Goal: Information Seeking & Learning: Learn about a topic

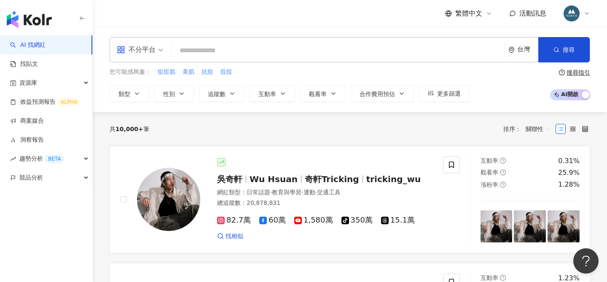
click at [212, 45] on input "search" at bounding box center [338, 51] width 326 height 16
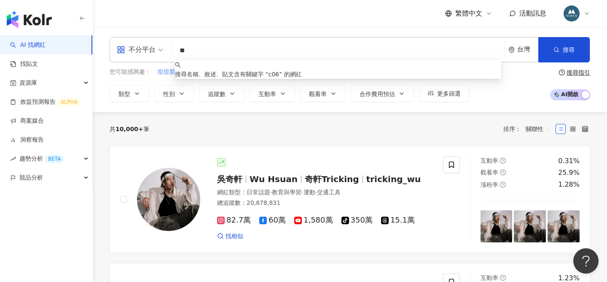
type input "*"
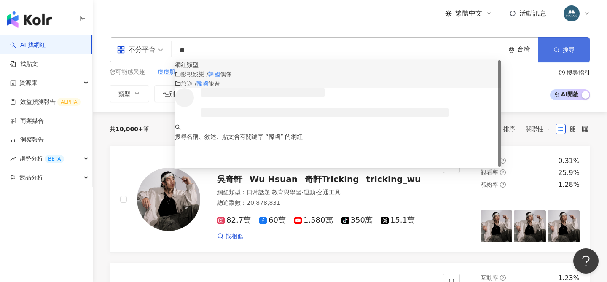
type input "**"
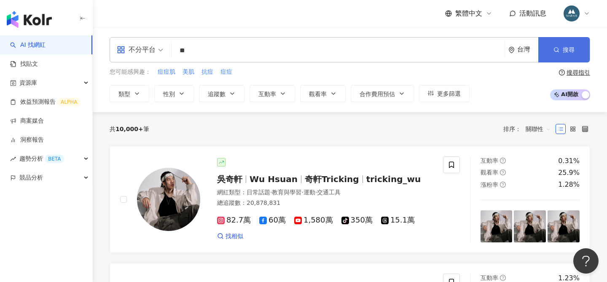
click at [554, 53] on span "button" at bounding box center [556, 49] width 6 height 7
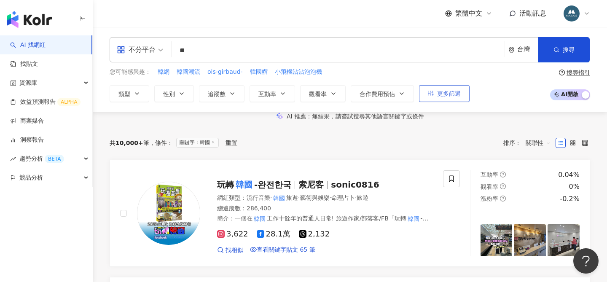
click at [448, 91] on span "更多篩選" at bounding box center [449, 93] width 24 height 7
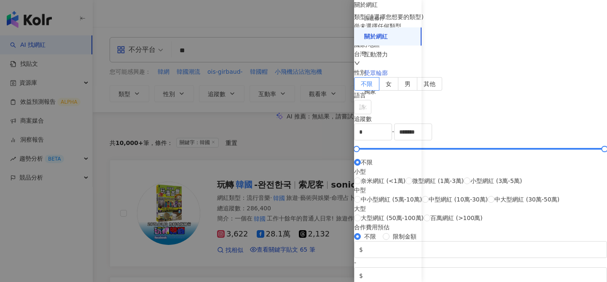
click at [389, 73] on div "受眾輪廓" at bounding box center [387, 73] width 67 height 19
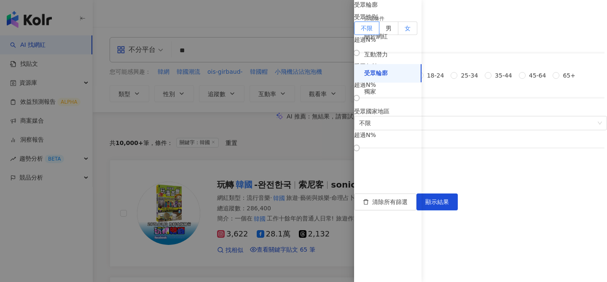
click at [410, 32] on span "女" at bounding box center [408, 28] width 6 height 7
drag, startPoint x: 439, startPoint y: 99, endPoint x: 531, endPoint y: 101, distance: 91.9
click at [531, 55] on div at bounding box center [481, 52] width 248 height 5
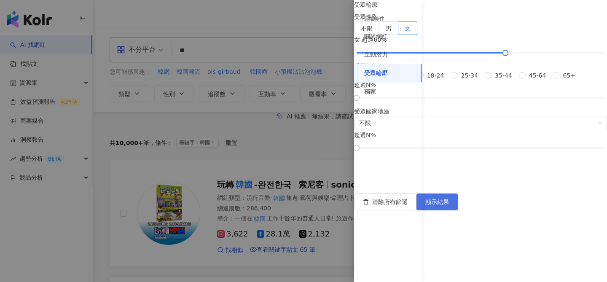
click at [458, 210] on button "顯示結果" at bounding box center [436, 201] width 41 height 17
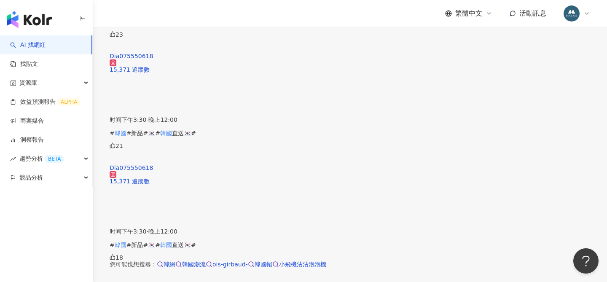
scroll to position [1666, 0]
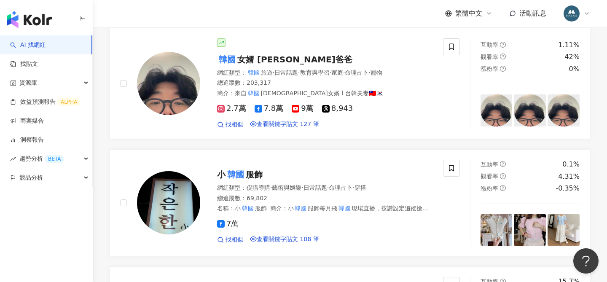
scroll to position [0, 0]
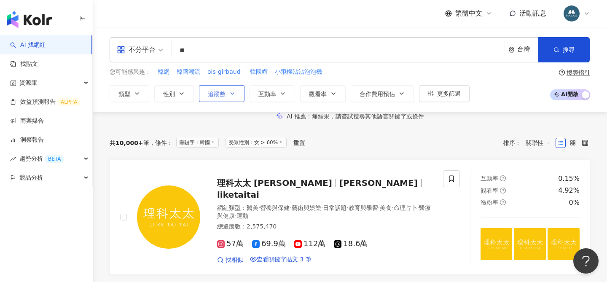
click at [224, 94] on span "追蹤數" at bounding box center [217, 94] width 18 height 7
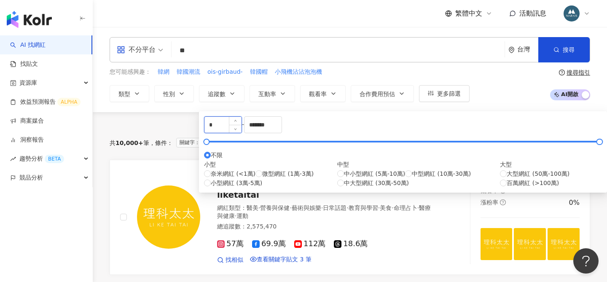
click at [217, 128] on input "*" at bounding box center [222, 125] width 37 height 16
type input "*****"
drag, startPoint x: 356, startPoint y: 131, endPoint x: 318, endPoint y: 129, distance: 38.4
click at [318, 129] on div "***** - ******* 不限 小型 奈米網紅 (<1萬) 微型網紅 (1萬-3萬) 小型網紅 (3萬-5萬) 中型 中小型網紅 (5萬-10萬) 中型…" at bounding box center [403, 151] width 398 height 71
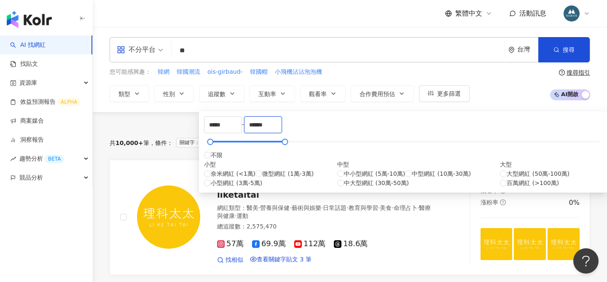
type input "******"
click at [451, 121] on div "AI 推薦 ： 無結果，請嘗試搜尋其他語言關鍵字或條件" at bounding box center [350, 116] width 514 height 9
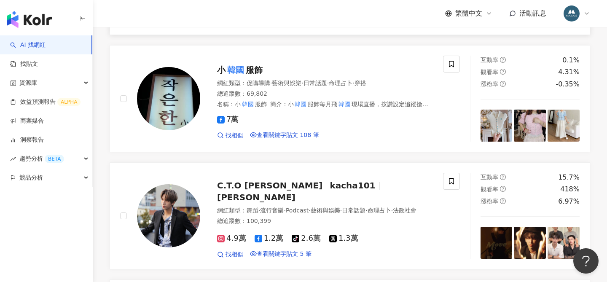
scroll to position [1714, 0]
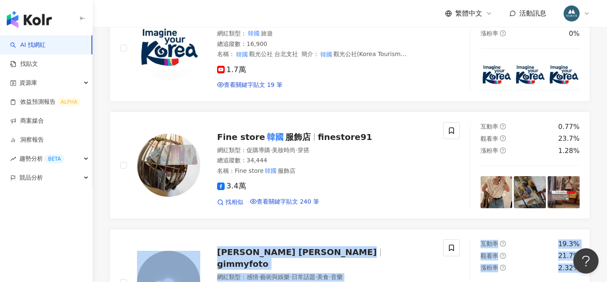
scroll to position [1566, 0]
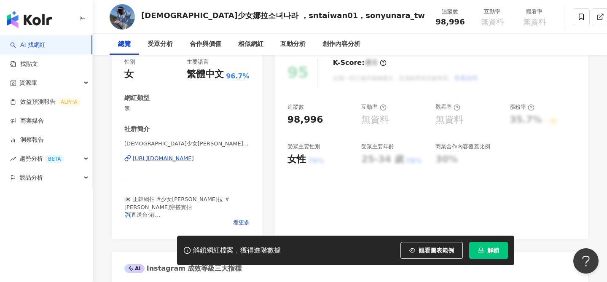
click at [194, 159] on div "https://www.instagram.com/sonyunara_tw/" at bounding box center [163, 159] width 61 height 8
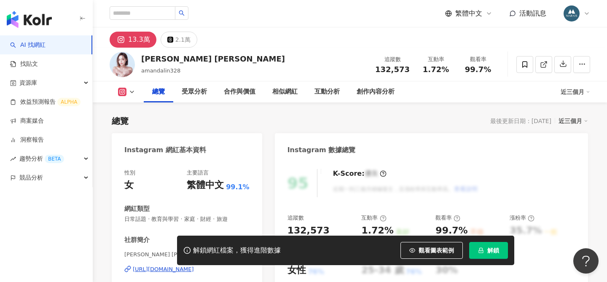
scroll to position [51, 0]
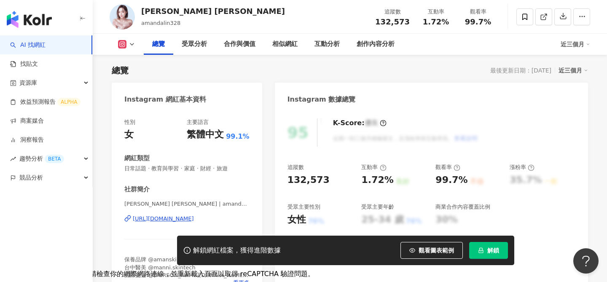
click at [162, 218] on div "https://www.instagram.com/amandalin328/" at bounding box center [163, 219] width 61 height 8
click at [491, 249] on span "解鎖" at bounding box center [493, 250] width 12 height 7
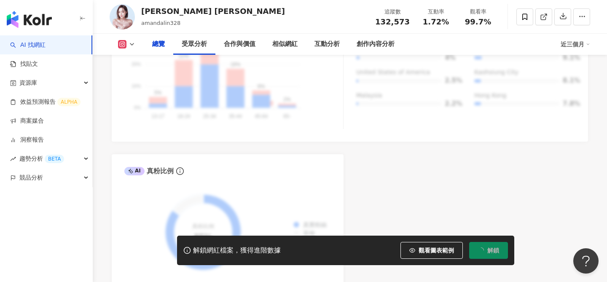
scroll to position [257, 0]
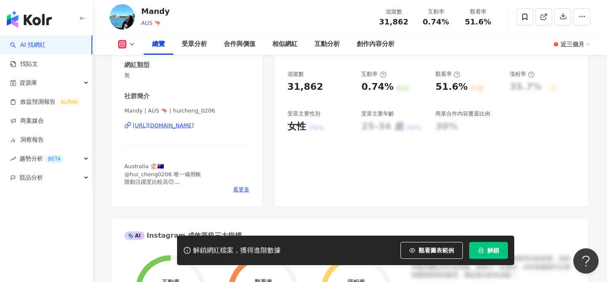
click at [194, 126] on div "https://www.instagram.com/huicheng_0206/" at bounding box center [163, 126] width 61 height 8
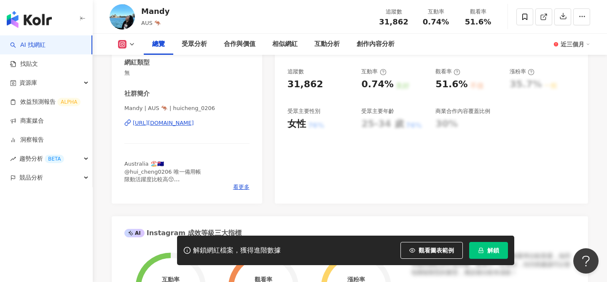
scroll to position [96, 0]
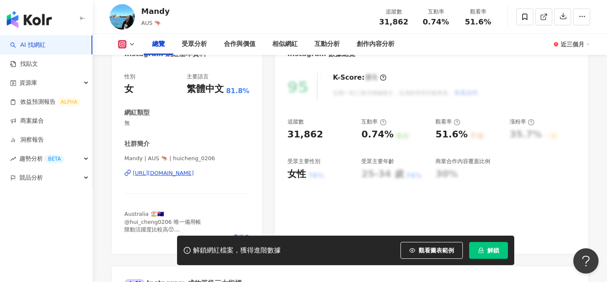
click at [480, 250] on icon "lock" at bounding box center [481, 250] width 6 height 6
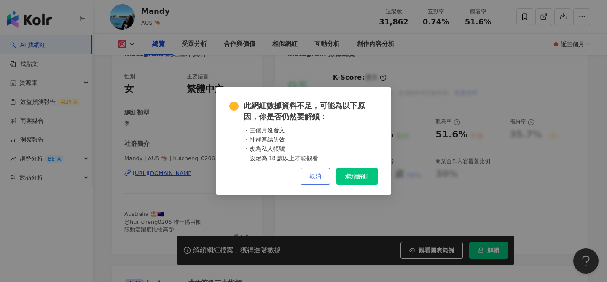
click at [310, 171] on button "取消" at bounding box center [315, 176] width 30 height 17
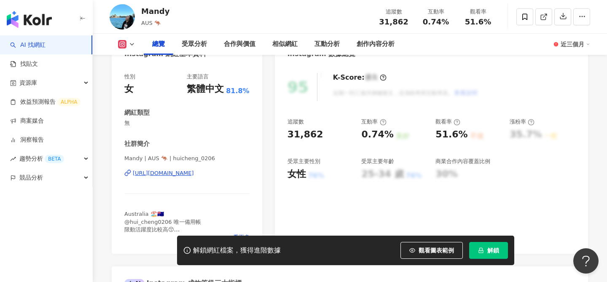
click at [186, 179] on div "Mandy | AUS 🦘 | huicheng_0206 https://www.instagram.com/huicheng_0206/" at bounding box center [186, 179] width 125 height 49
click at [183, 175] on div "https://www.instagram.com/huicheng_0206/" at bounding box center [163, 173] width 61 height 8
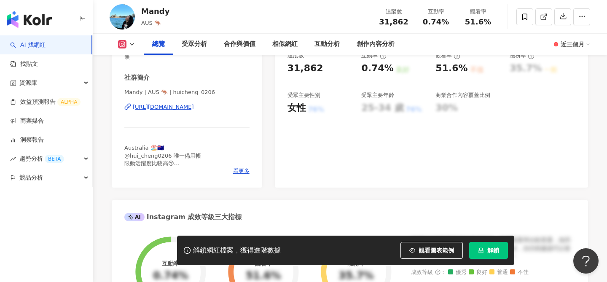
scroll to position [122, 0]
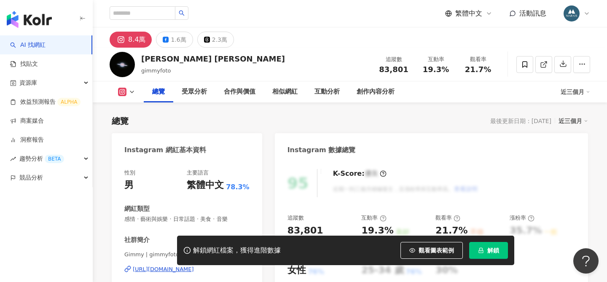
scroll to position [75, 0]
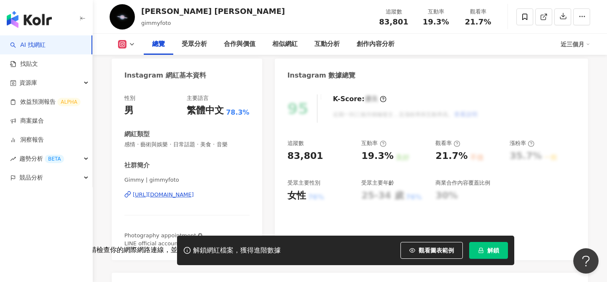
click at [487, 251] on button "解鎖" at bounding box center [488, 250] width 39 height 17
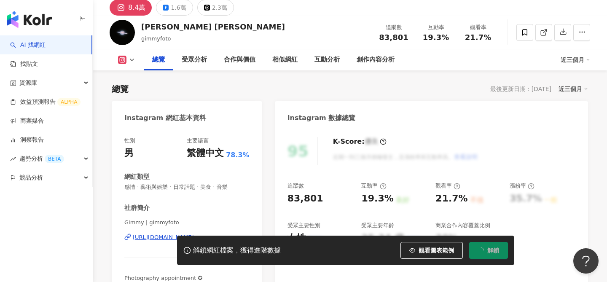
scroll to position [112, 0]
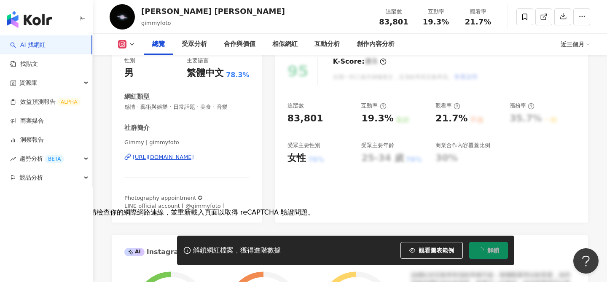
click at [180, 156] on div "[URL][DOMAIN_NAME]" at bounding box center [163, 157] width 61 height 8
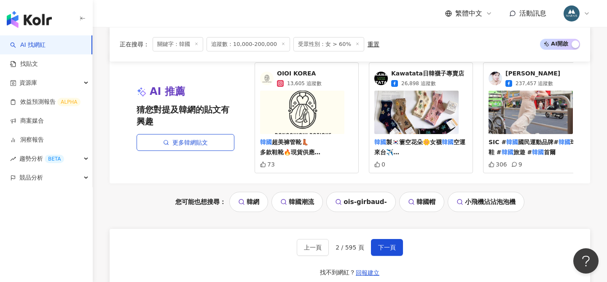
scroll to position [1741, 0]
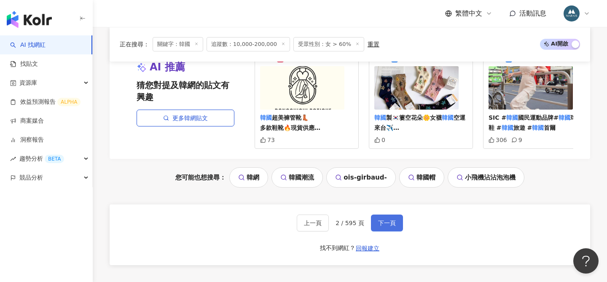
click at [390, 220] on span "下一頁" at bounding box center [387, 223] width 18 height 7
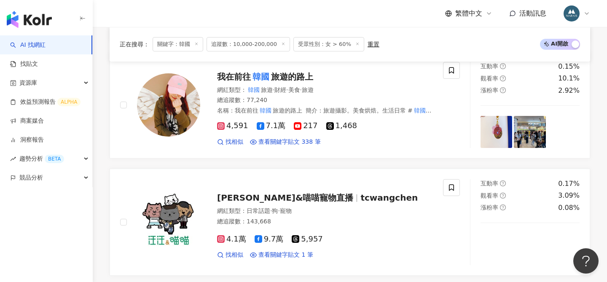
scroll to position [1839, 0]
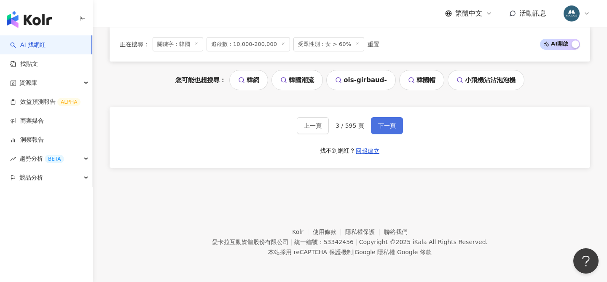
click at [387, 123] on span "下一頁" at bounding box center [387, 125] width 18 height 7
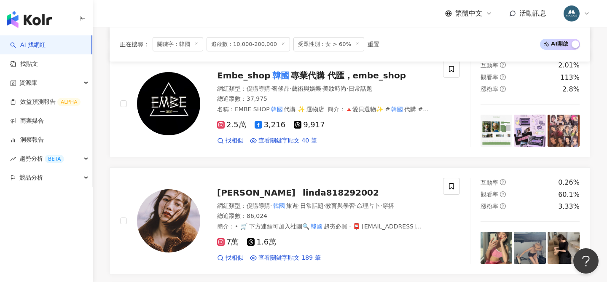
scroll to position [1842, 0]
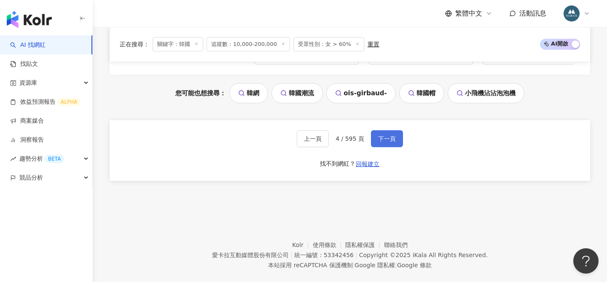
click at [382, 135] on span "下一頁" at bounding box center [387, 138] width 18 height 7
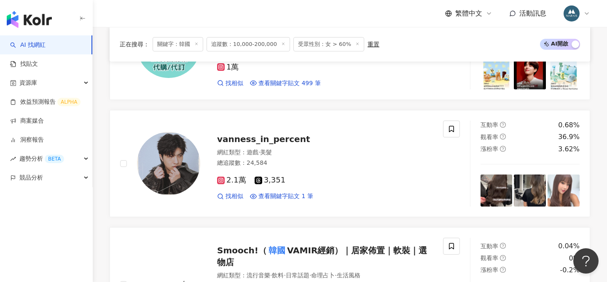
scroll to position [1913, 0]
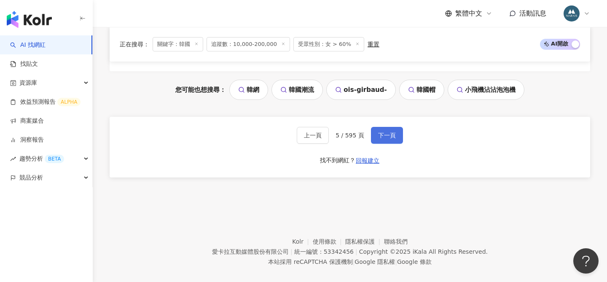
click at [390, 132] on span "下一頁" at bounding box center [387, 135] width 18 height 7
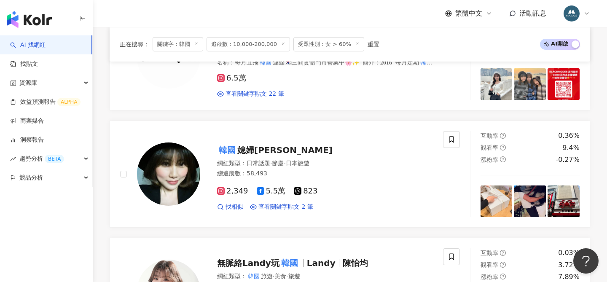
scroll to position [1850, 0]
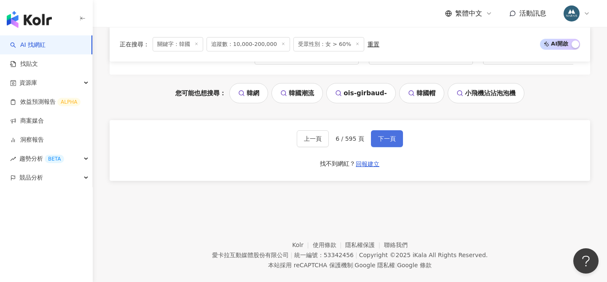
click at [392, 130] on button "下一頁" at bounding box center [387, 138] width 32 height 17
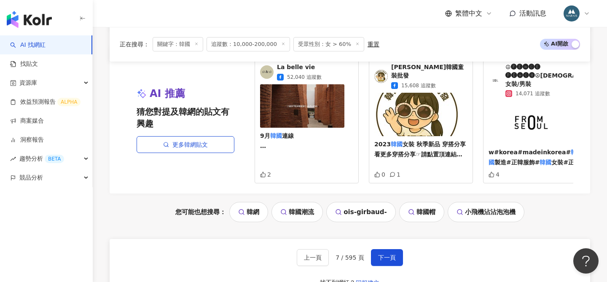
scroll to position [1844, 0]
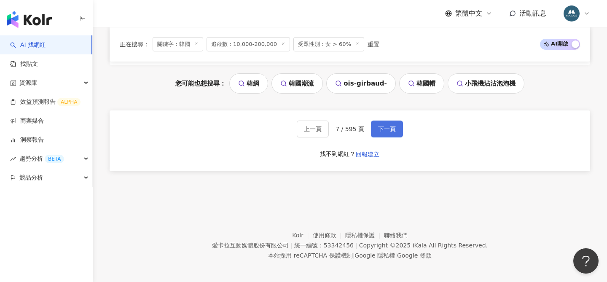
click at [397, 124] on button "下一頁" at bounding box center [387, 129] width 32 height 17
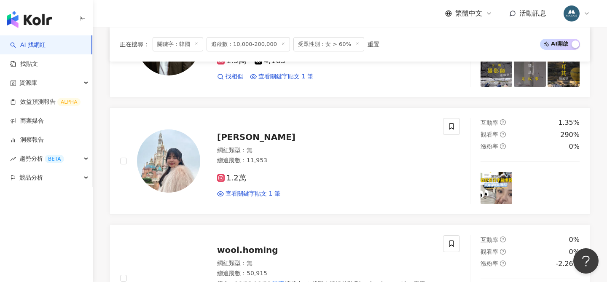
scroll to position [1839, 0]
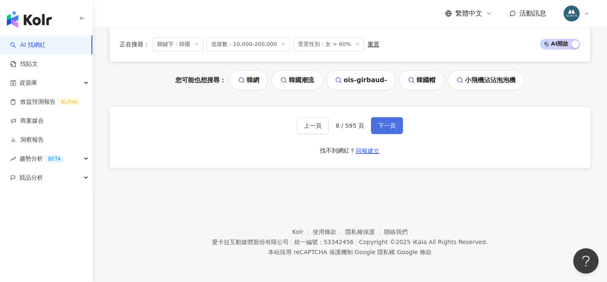
click at [387, 126] on span "下一頁" at bounding box center [387, 125] width 18 height 7
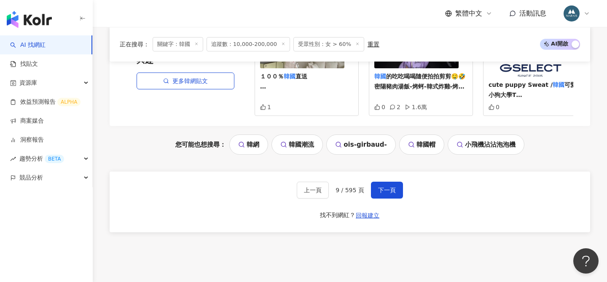
scroll to position [1857, 0]
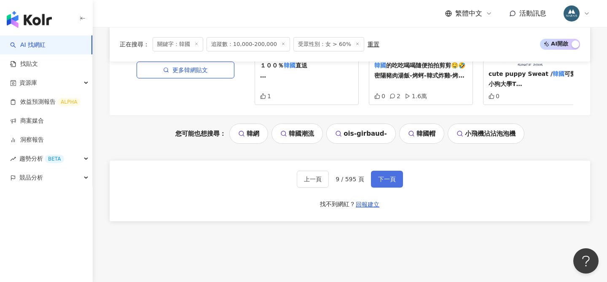
click at [388, 179] on span "下一頁" at bounding box center [387, 179] width 18 height 7
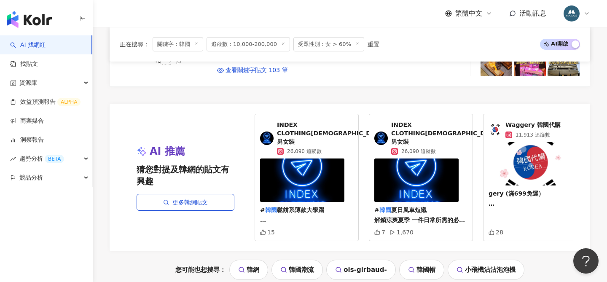
scroll to position [1756, 0]
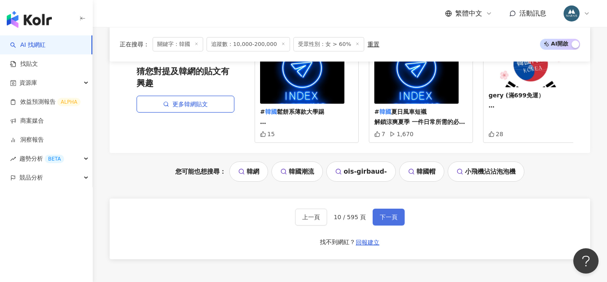
click at [389, 214] on span "下一頁" at bounding box center [389, 217] width 18 height 7
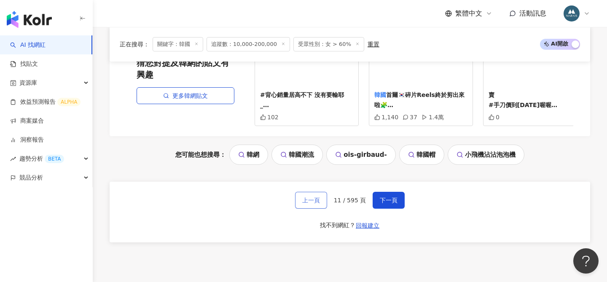
scroll to position [1822, 0]
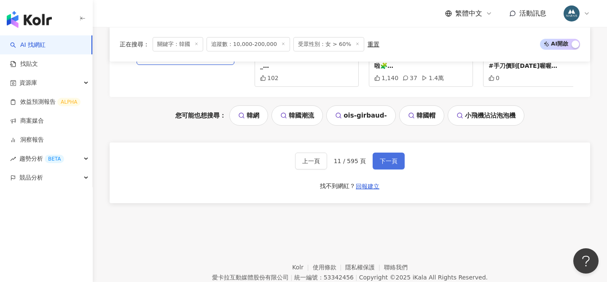
click at [380, 163] on span "下一頁" at bounding box center [389, 161] width 18 height 7
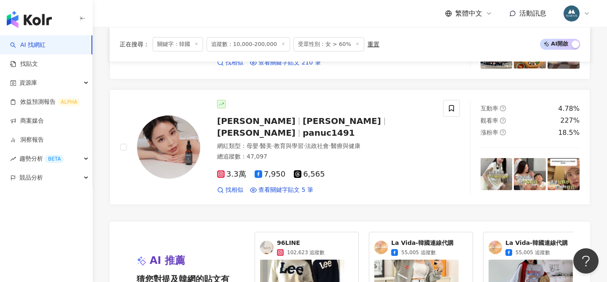
scroll to position [1831, 0]
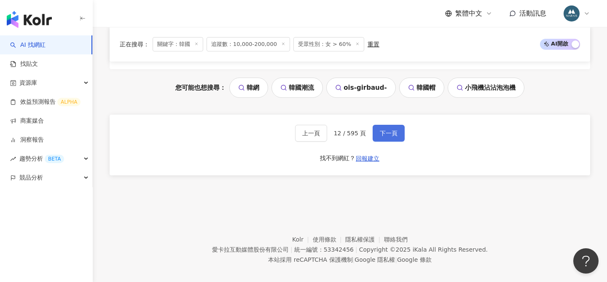
click at [383, 125] on button "下一頁" at bounding box center [389, 133] width 32 height 17
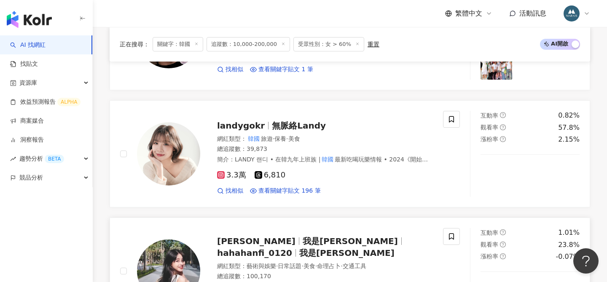
scroll to position [1047, 0]
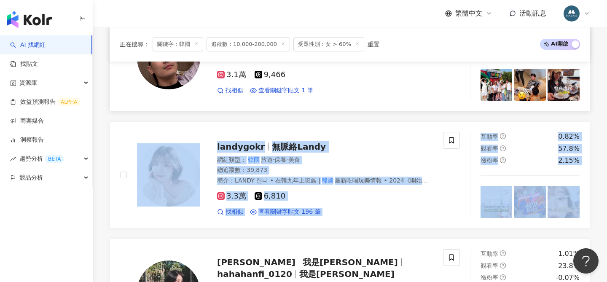
click at [352, 114] on div "MIKA MIKA mikamika.shop 網紅類型 ： 親子 · 促購導購 · 日常話題 總追蹤數 ： 91,040 4,243 8.7萬 找相似 查看…" at bounding box center [350, 12] width 480 height 1423
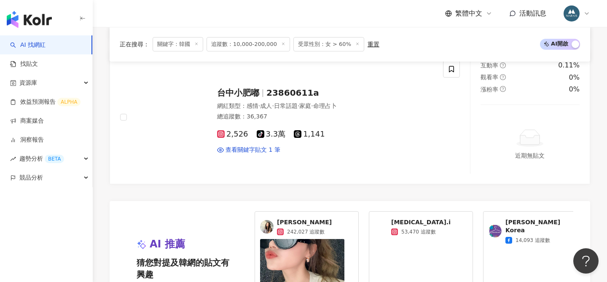
scroll to position [1858, 0]
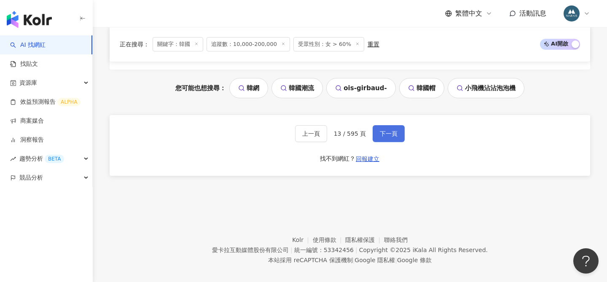
click at [388, 129] on button "下一頁" at bounding box center [389, 133] width 32 height 17
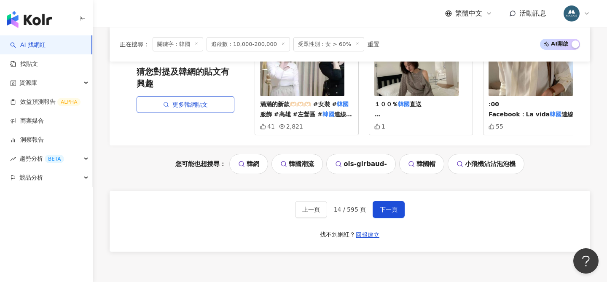
scroll to position [1792, 0]
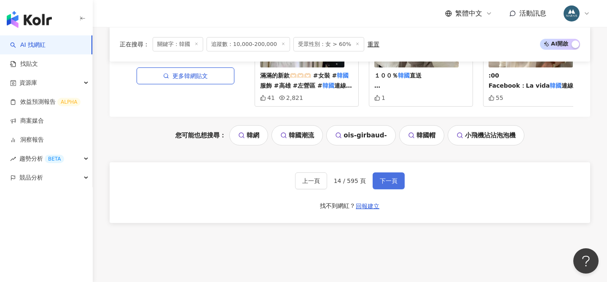
click at [386, 181] on span "下一頁" at bounding box center [389, 180] width 18 height 7
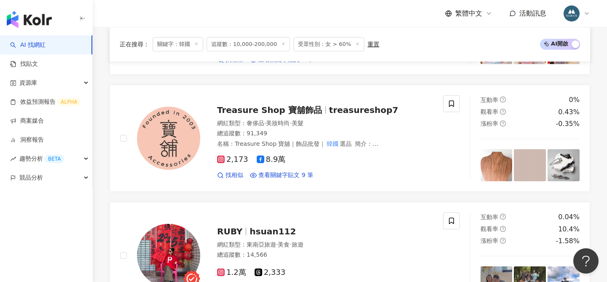
scroll to position [650, 0]
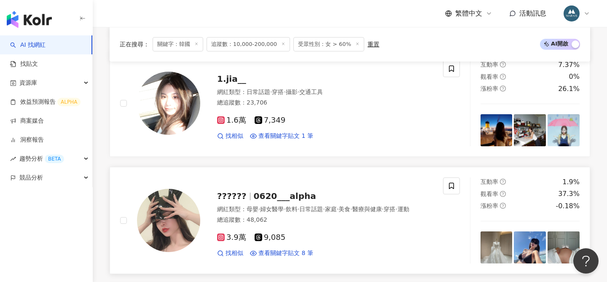
click at [261, 193] on span "0620___alpha" at bounding box center [285, 196] width 62 height 10
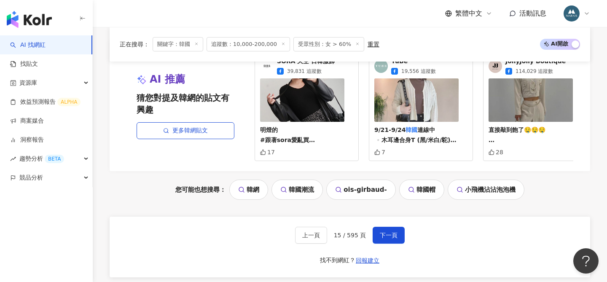
scroll to position [1722, 0]
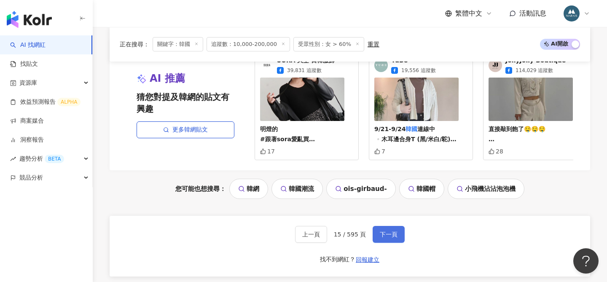
click at [382, 234] on span "下一頁" at bounding box center [389, 234] width 18 height 7
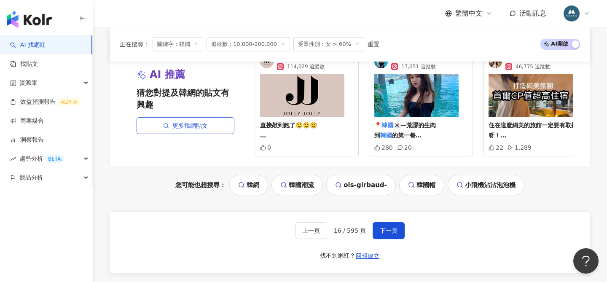
scroll to position [1736, 0]
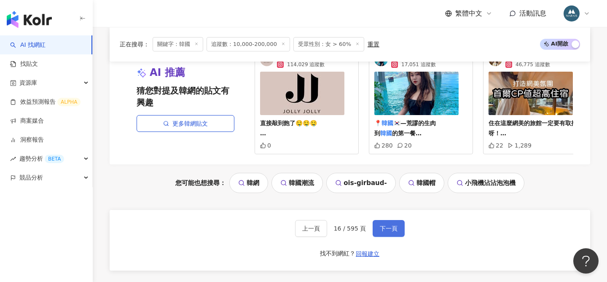
click at [394, 230] on span "下一頁" at bounding box center [389, 228] width 18 height 7
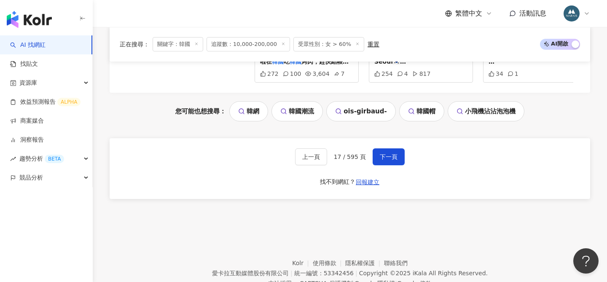
scroll to position [1843, 0]
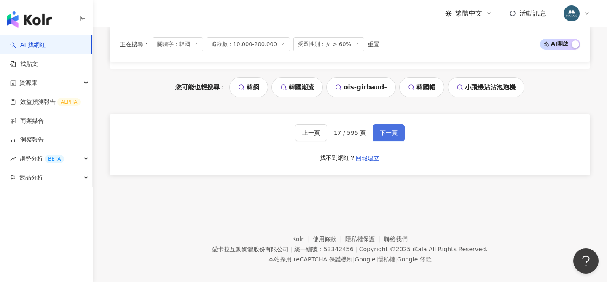
click at [396, 130] on button "下一頁" at bounding box center [389, 132] width 32 height 17
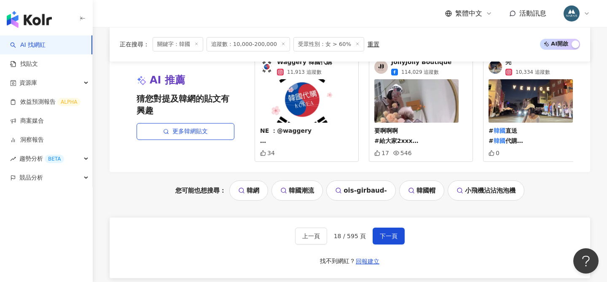
scroll to position [1774, 0]
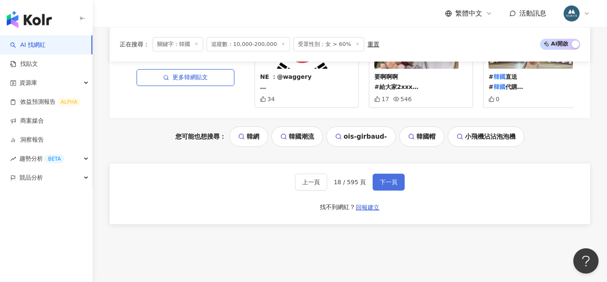
click at [391, 183] on span "下一頁" at bounding box center [389, 182] width 18 height 7
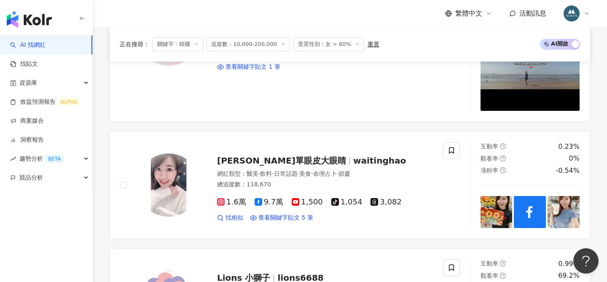
scroll to position [1000, 0]
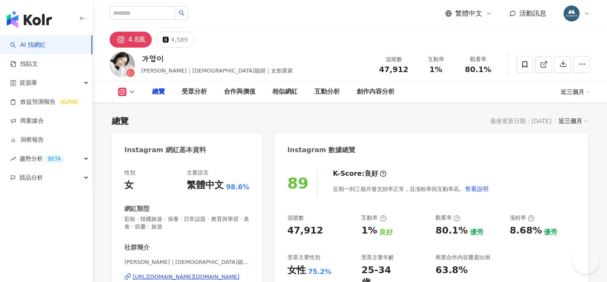
click at [161, 258] on div "佳盈｜韓國媳婦｜女創業家 | ga02.chu https://www.instagram.com/ga02.chu/" at bounding box center [186, 282] width 125 height 49
click at [182, 273] on div "https://www.instagram.com/ga02.chu/" at bounding box center [186, 277] width 107 height 8
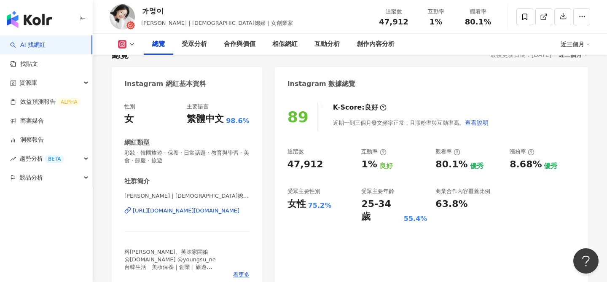
scroll to position [66, 0]
drag, startPoint x: 155, startPoint y: 22, endPoint x: 145, endPoint y: 21, distance: 10.2
click at [145, 21] on span "朱佳盈｜韓國媳婦｜女創業家" at bounding box center [217, 23] width 152 height 6
drag, startPoint x: 158, startPoint y: 24, endPoint x: 146, endPoint y: 23, distance: 11.8
click at [146, 23] on span "朱佳盈｜韓國媳婦｜女創業家" at bounding box center [217, 23] width 152 height 6
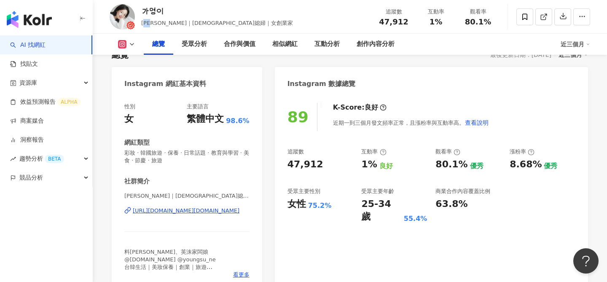
copy span "佳盈"
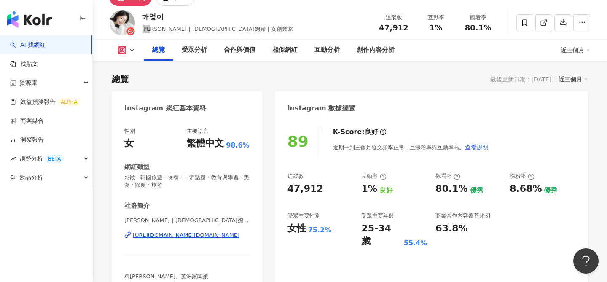
scroll to position [104, 0]
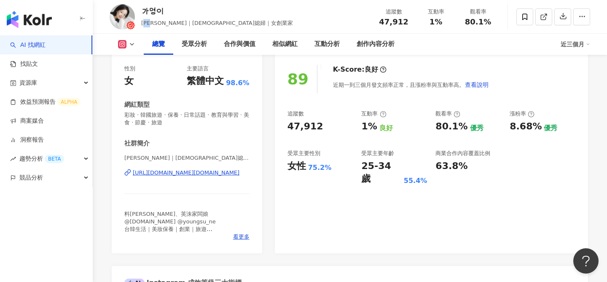
click at [164, 172] on div "https://www.instagram.com/ga02.chu/" at bounding box center [186, 173] width 107 height 8
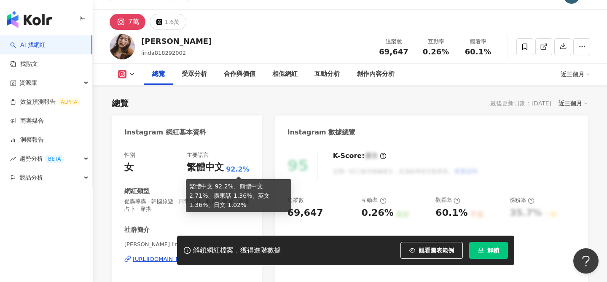
scroll to position [76, 0]
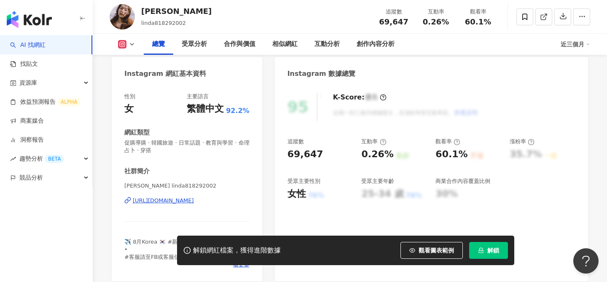
click at [194, 202] on div "[URL][DOMAIN_NAME]" at bounding box center [163, 201] width 61 height 8
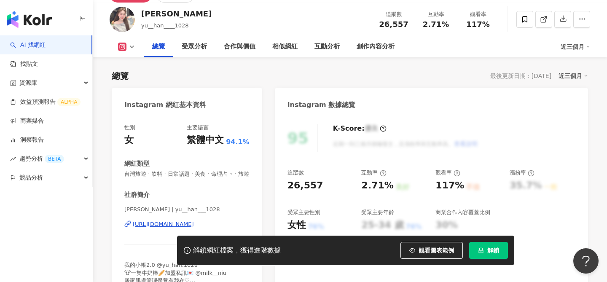
click at [194, 225] on div "[URL][DOMAIN_NAME]" at bounding box center [163, 224] width 61 height 8
click at [483, 247] on icon "lock" at bounding box center [481, 250] width 6 height 6
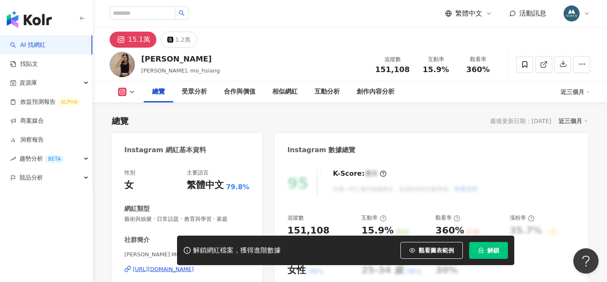
scroll to position [70, 0]
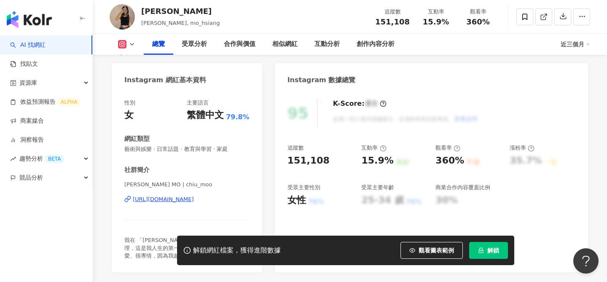
click at [194, 199] on div "[URL][DOMAIN_NAME]" at bounding box center [163, 200] width 61 height 8
drag, startPoint x: 125, startPoint y: 185, endPoint x: 161, endPoint y: 184, distance: 35.4
click at [161, 184] on span "[PERSON_NAME] MO | chiu_moo" at bounding box center [186, 185] width 125 height 8
copy span "[PERSON_NAME] MO"
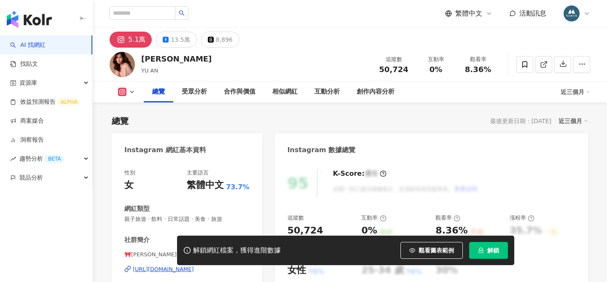
click at [190, 266] on div "https://www.instagram.com/yuan1231/" at bounding box center [163, 270] width 61 height 8
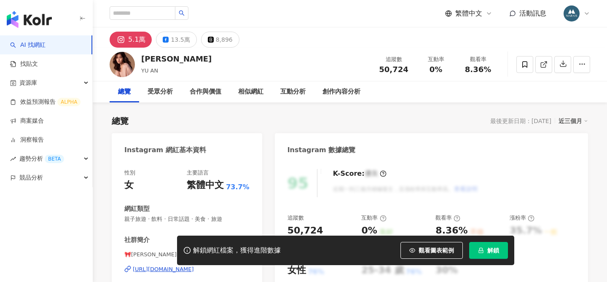
scroll to position [158, 0]
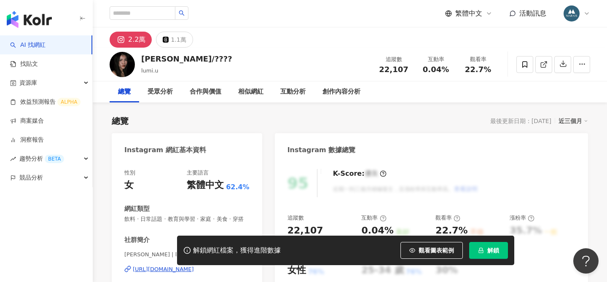
click at [191, 196] on div "性別 女 主要語言 繁體中文 62.4% 網紅類型 飲料 · 日常話題 · 教育與學習 · 家庭 · 美食 · 穿搭 社群簡介 Lumi 孟萱 | lumi.…" at bounding box center [186, 249] width 125 height 161
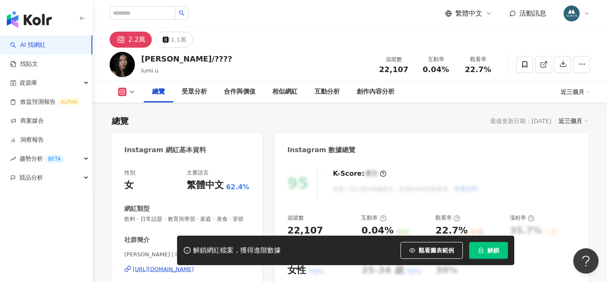
scroll to position [73, 0]
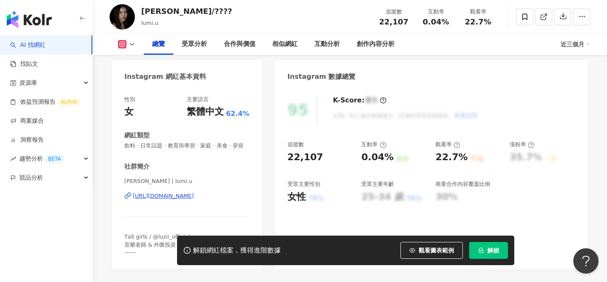
click at [182, 197] on div "https://www.instagram.com/lumi.u/" at bounding box center [163, 196] width 61 height 8
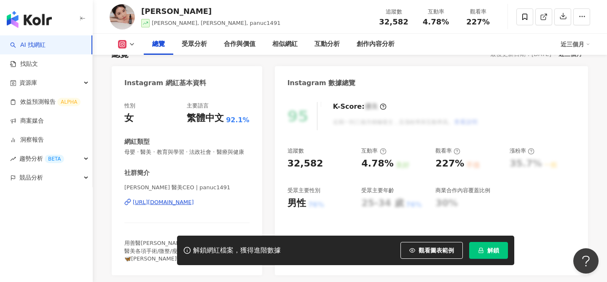
scroll to position [89, 0]
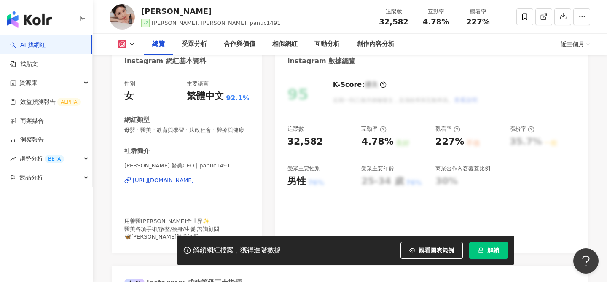
click at [193, 181] on div "[URL][DOMAIN_NAME]" at bounding box center [163, 181] width 61 height 8
click at [484, 250] on button "解鎖" at bounding box center [488, 250] width 39 height 17
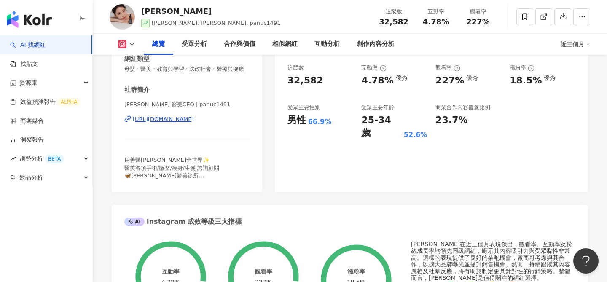
scroll to position [767, 0]
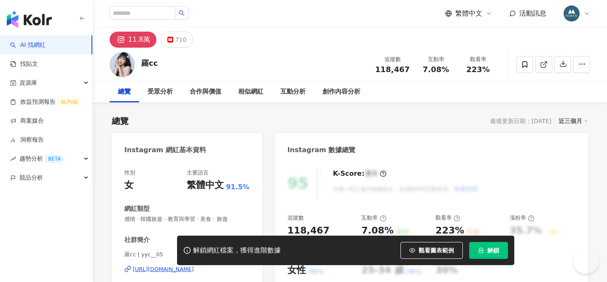
click at [486, 251] on button "解鎖" at bounding box center [488, 250] width 39 height 17
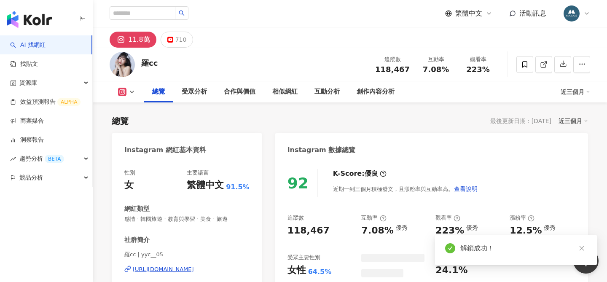
scroll to position [150, 0]
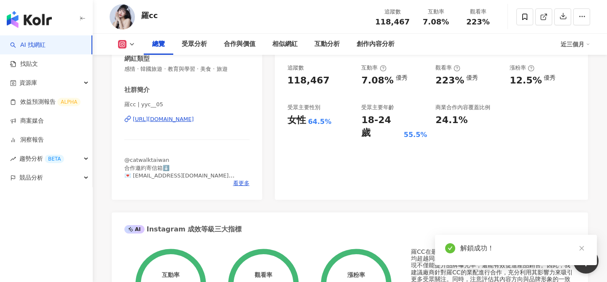
click at [194, 118] on div "https://www.instagram.com/yyc__05/" at bounding box center [163, 119] width 61 height 8
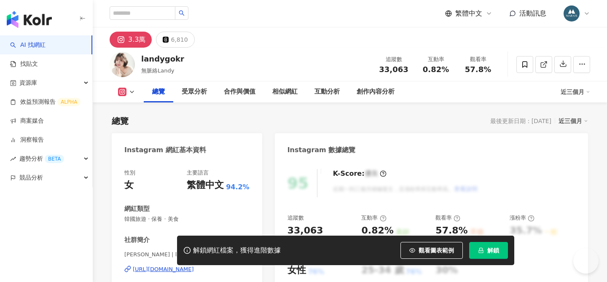
click at [194, 266] on div "https://www.instagram.com/landygokr/" at bounding box center [163, 270] width 61 height 8
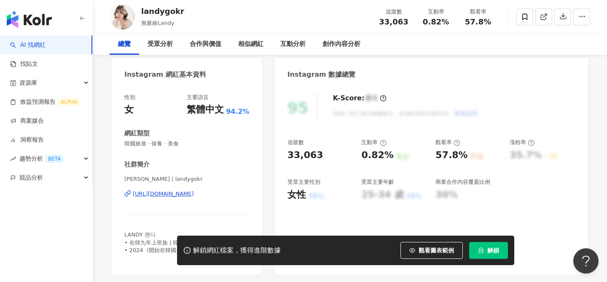
click at [489, 250] on span "解鎖" at bounding box center [493, 250] width 12 height 7
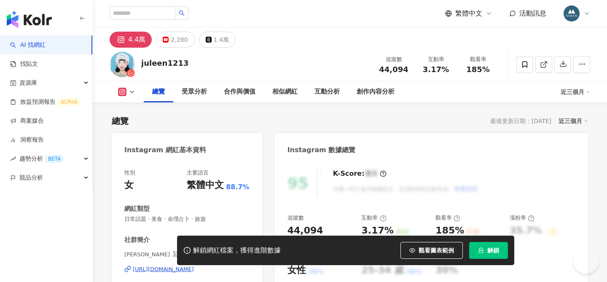
click at [182, 266] on div "[URL][DOMAIN_NAME]" at bounding box center [163, 270] width 61 height 8
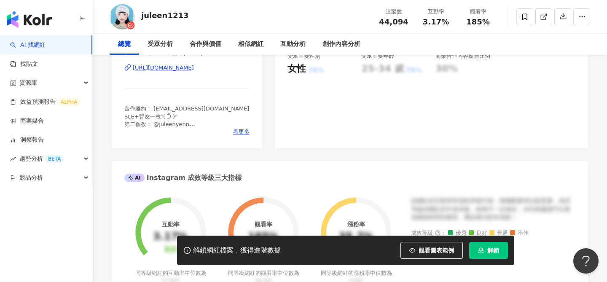
scroll to position [73, 0]
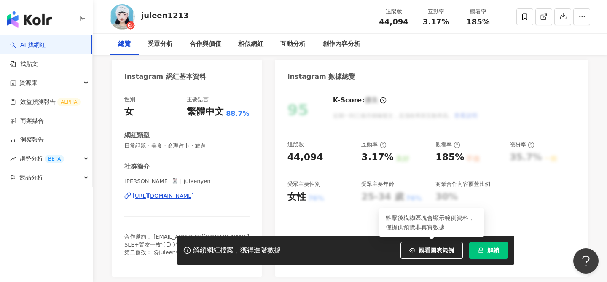
click at [493, 244] on button "解鎖" at bounding box center [488, 250] width 39 height 17
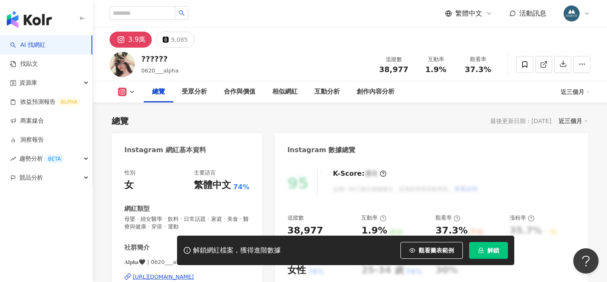
scroll to position [89, 0]
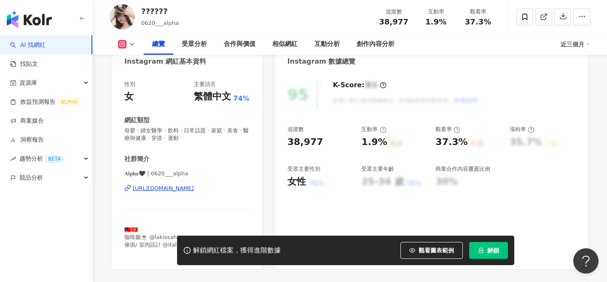
click at [194, 188] on div "[URL][DOMAIN_NAME]" at bounding box center [163, 189] width 61 height 8
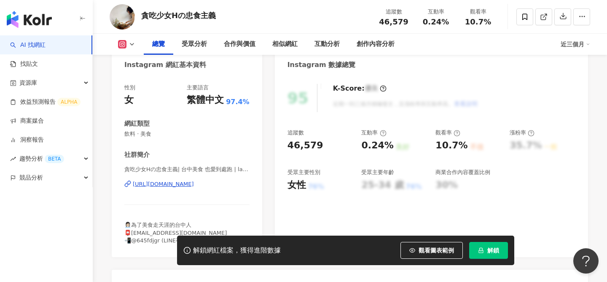
scroll to position [90, 0]
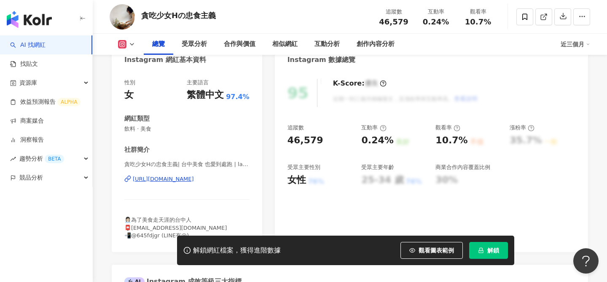
click at [194, 179] on div "[URL][DOMAIN_NAME]" at bounding box center [163, 179] width 61 height 8
